Goal: Transaction & Acquisition: Download file/media

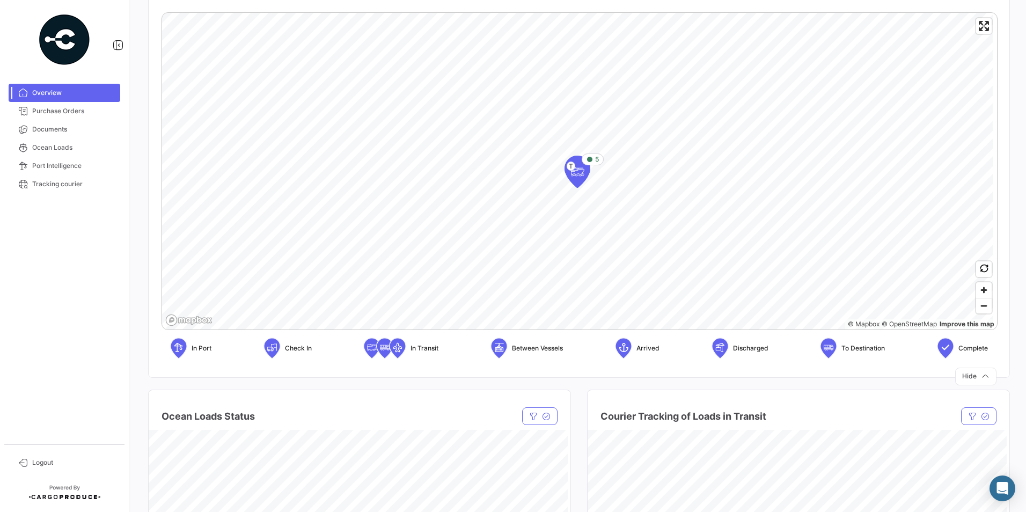
scroll to position [107, 0]
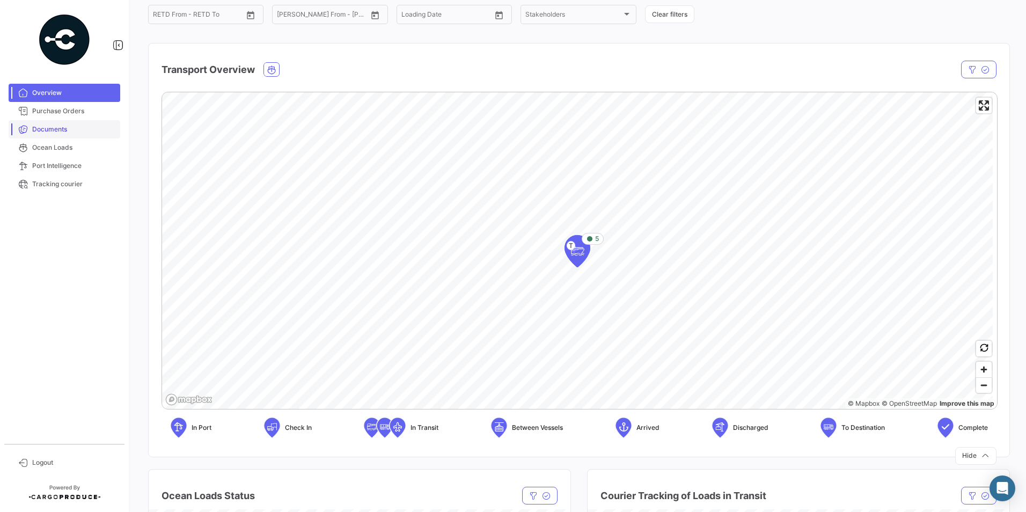
drag, startPoint x: 67, startPoint y: 129, endPoint x: 82, endPoint y: 129, distance: 14.5
click at [67, 129] on span "Documents" at bounding box center [74, 130] width 84 height 10
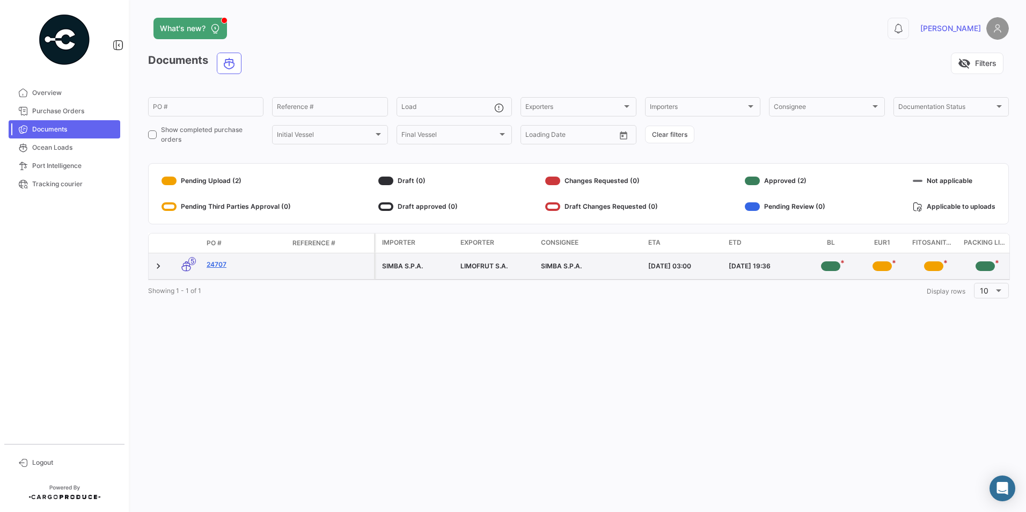
click at [218, 265] on link "24707" at bounding box center [245, 265] width 77 height 10
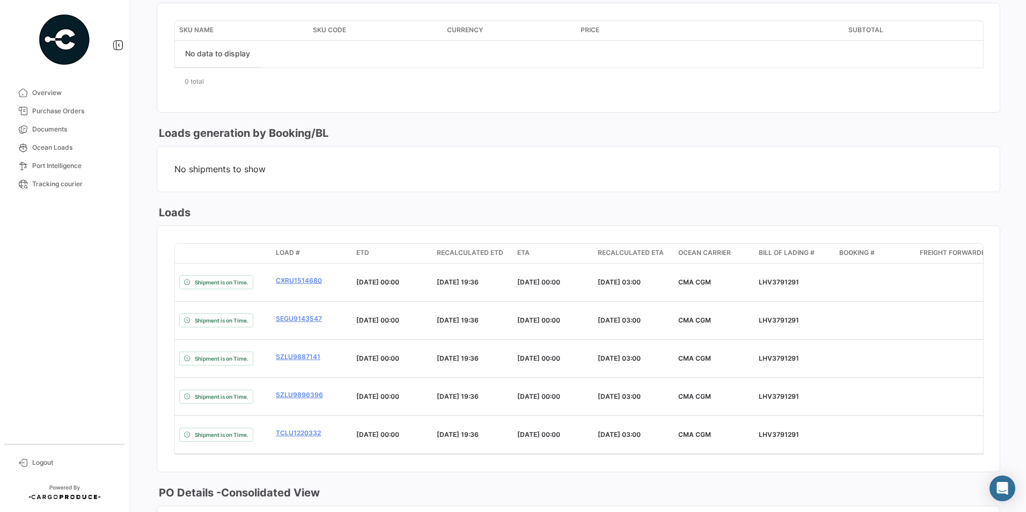
scroll to position [483, 0]
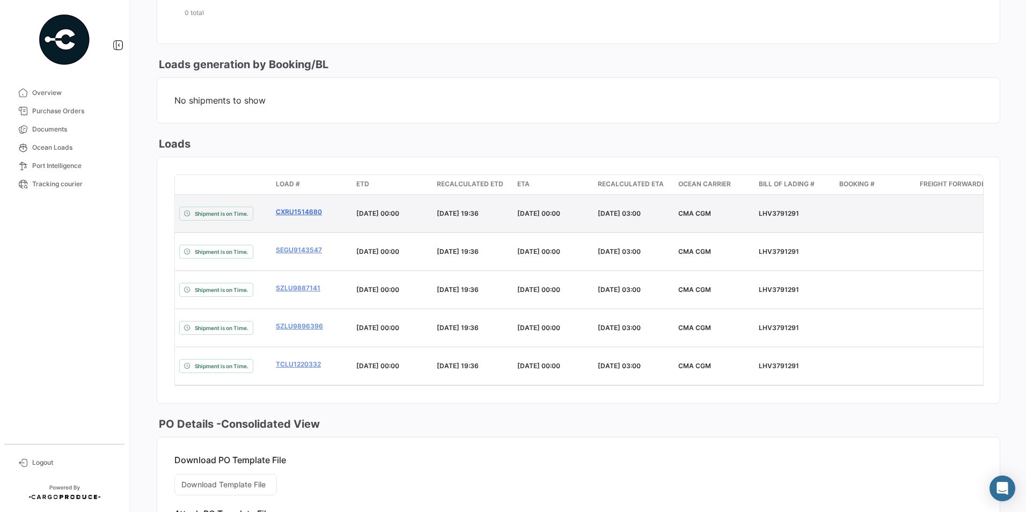
click at [308, 207] on link "CXRU1514680" at bounding box center [312, 212] width 72 height 10
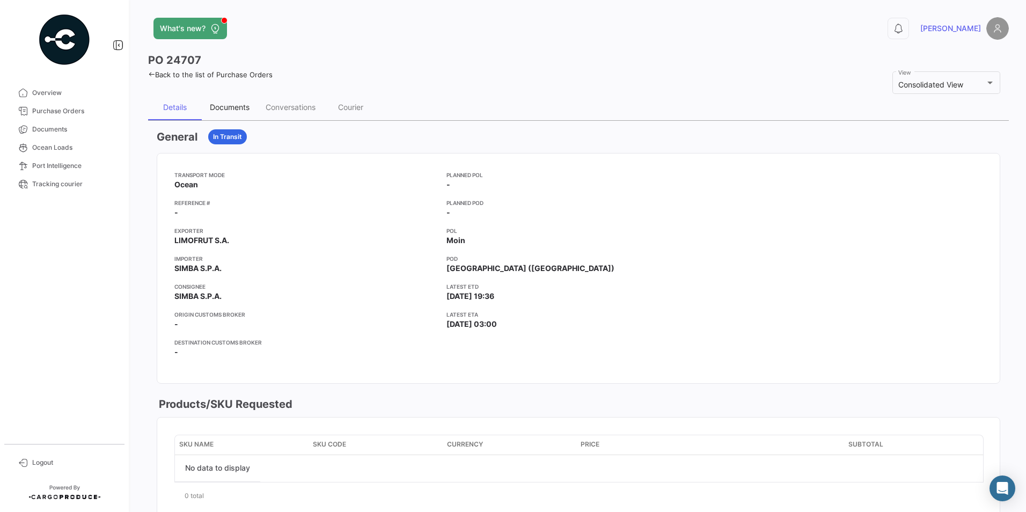
click at [235, 100] on div "Documents" at bounding box center [230, 107] width 56 height 26
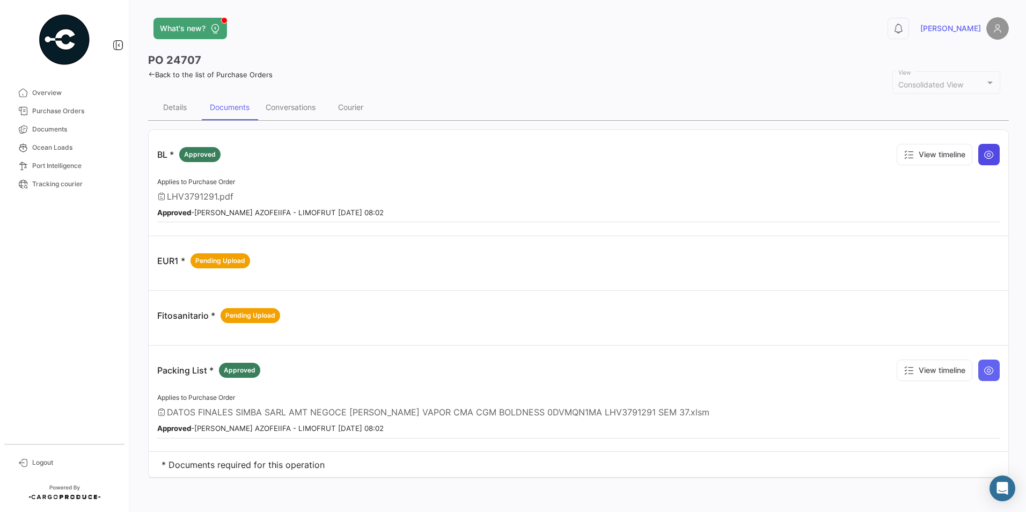
click at [992, 154] on icon at bounding box center [989, 154] width 11 height 11
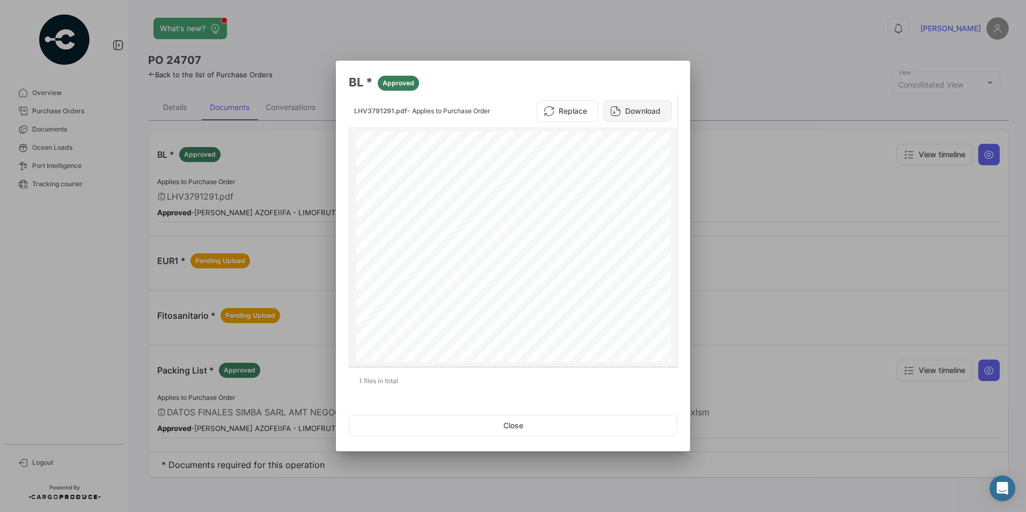
click at [617, 116] on button "Download" at bounding box center [637, 110] width 69 height 21
